Goal: Task Accomplishment & Management: Understand process/instructions

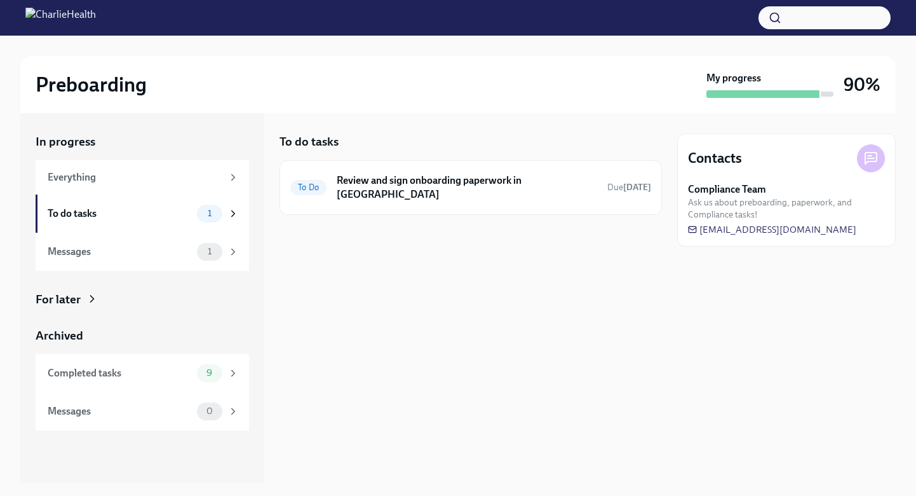
click at [865, 226] on div "Compliance Team Ask us about preboarding, paperwork, and Compliance tasks! [EMA…" at bounding box center [786, 208] width 197 height 53
click at [423, 183] on h6 "Review and sign onboarding paperwork in [GEOGRAPHIC_DATA]" at bounding box center [467, 187] width 261 height 28
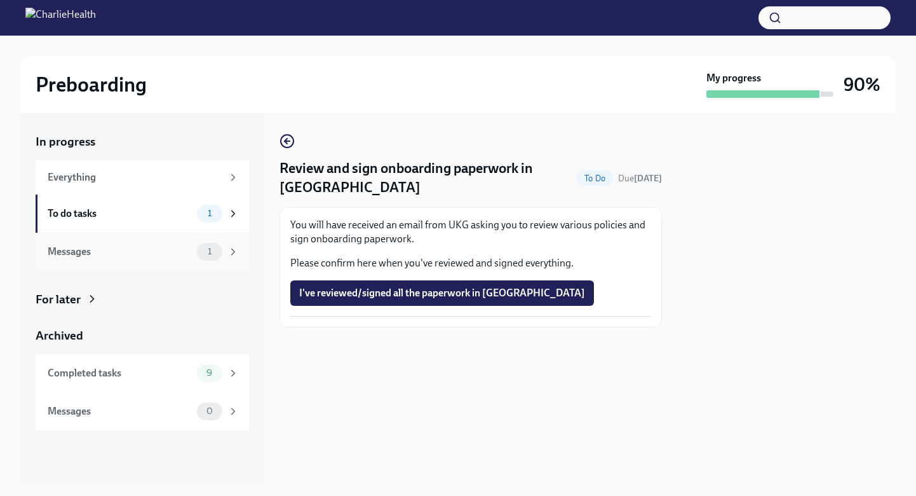
click at [139, 247] on div "Messages" at bounding box center [120, 252] width 144 height 14
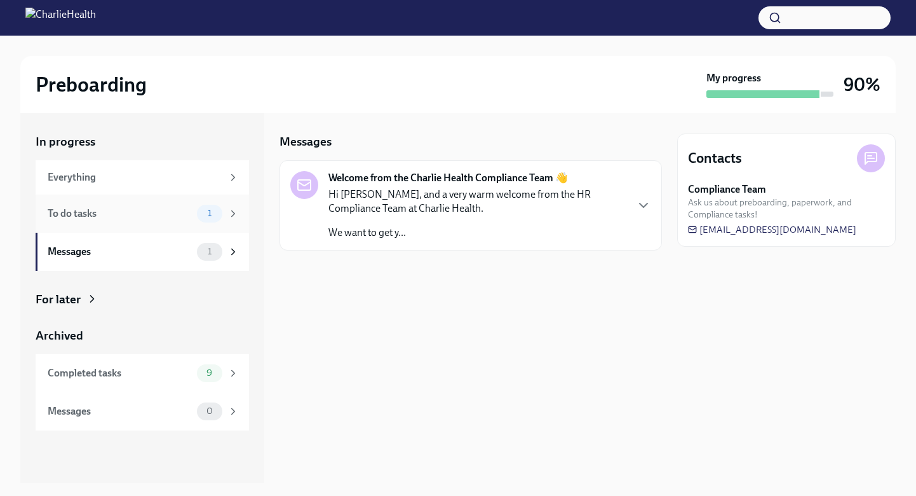
click at [142, 222] on div "To do tasks 1" at bounding box center [143, 213] width 214 height 38
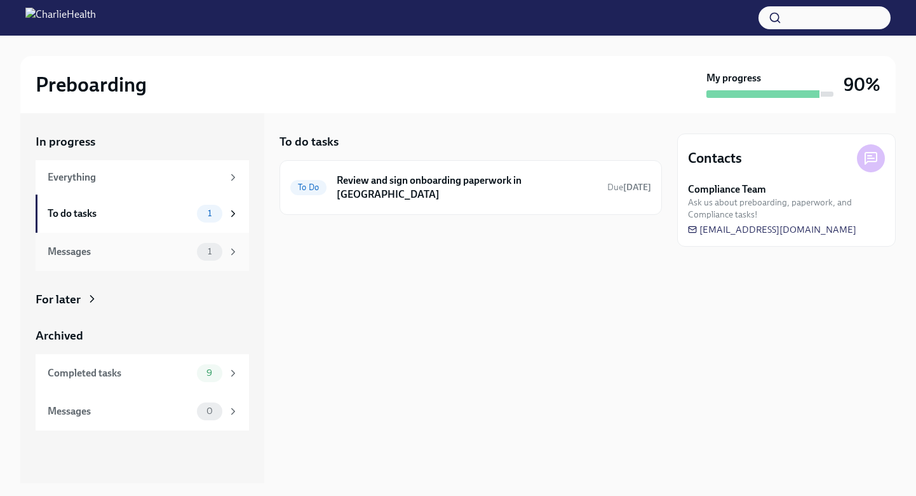
click at [144, 244] on div "Messages 1" at bounding box center [143, 252] width 191 height 18
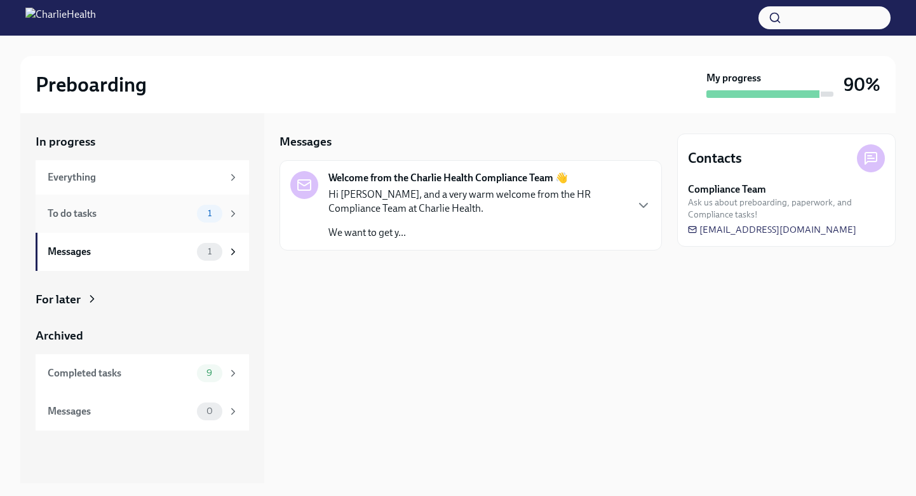
click at [149, 219] on div "To do tasks" at bounding box center [120, 214] width 144 height 14
